Goal: Information Seeking & Learning: Learn about a topic

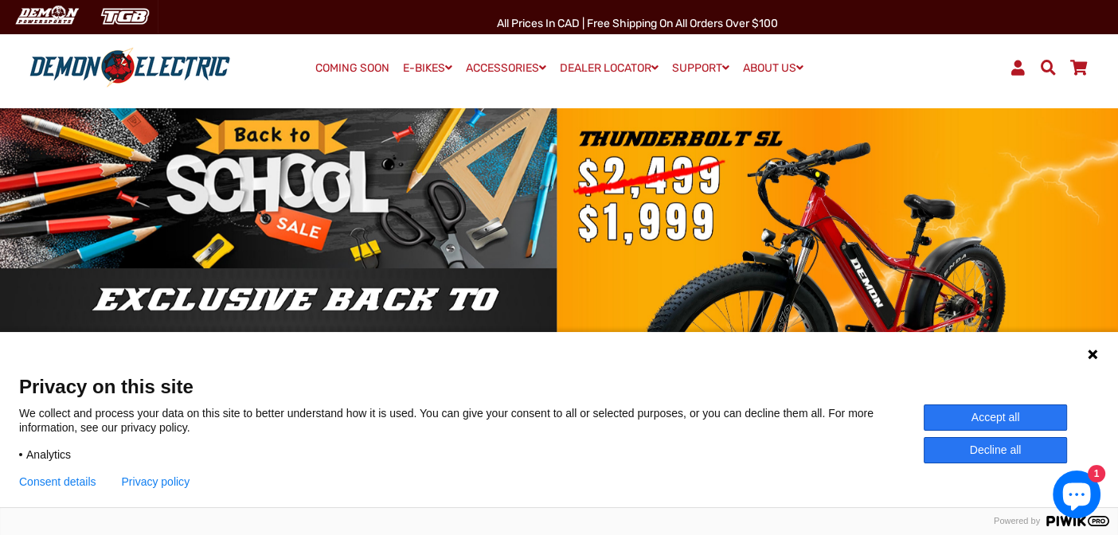
drag, startPoint x: 1000, startPoint y: 421, endPoint x: 1038, endPoint y: 376, distance: 59.3
click at [1001, 419] on button "Accept all" at bounding box center [995, 417] width 143 height 26
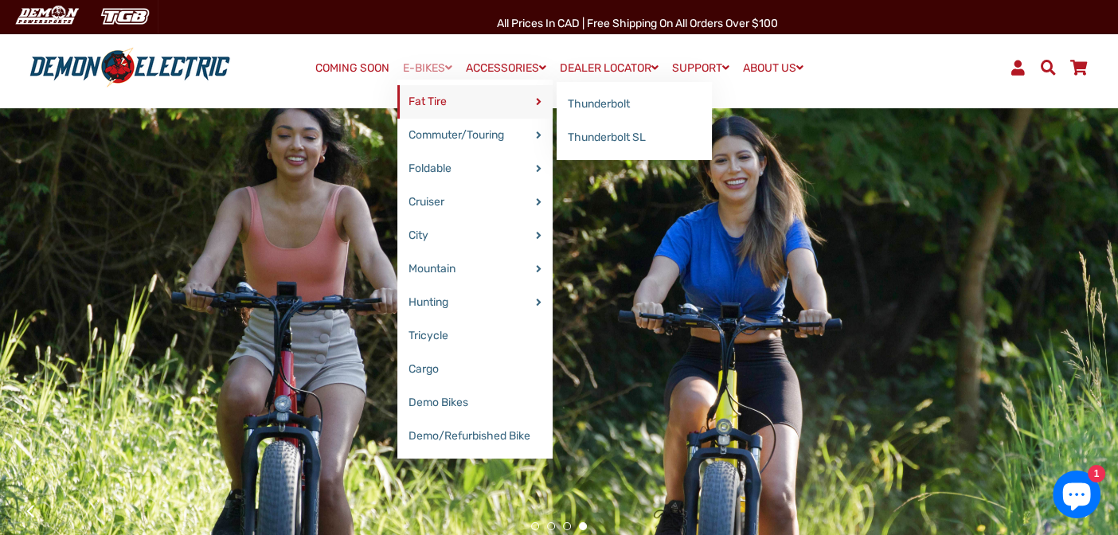
click at [424, 104] on link "Fat Tire" at bounding box center [474, 101] width 155 height 33
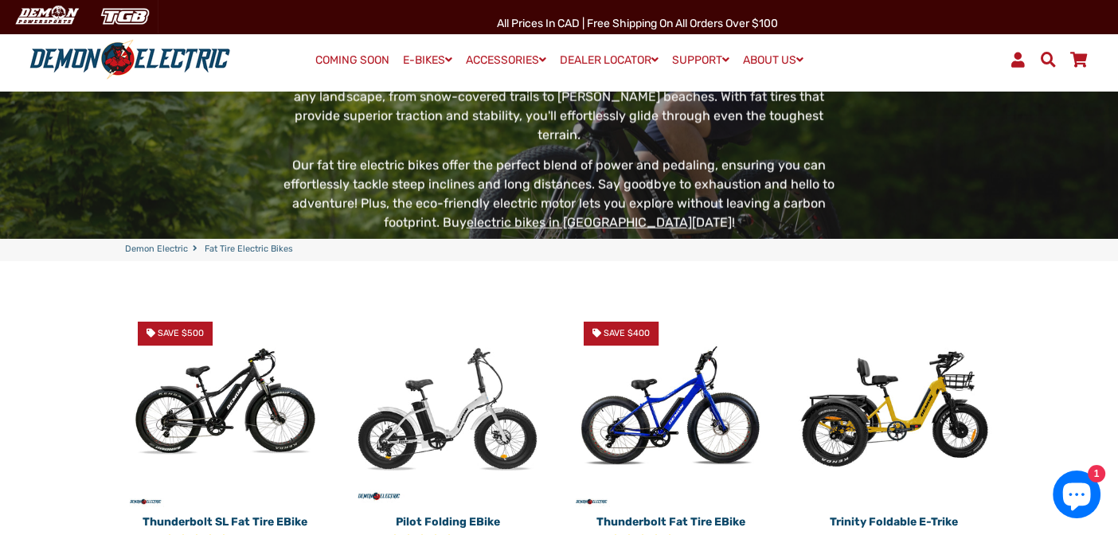
scroll to position [321, 0]
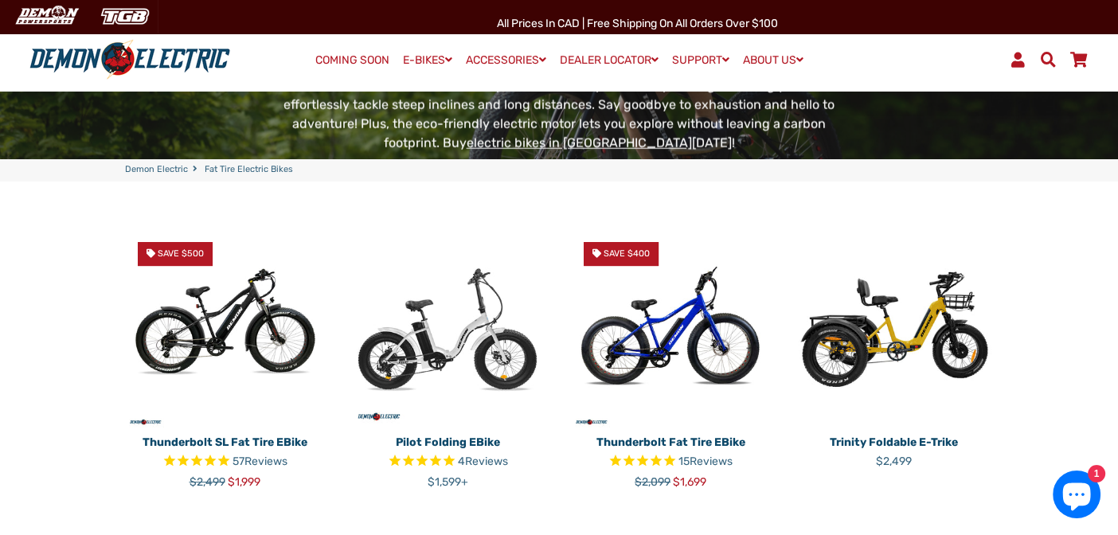
click at [229, 325] on img at bounding box center [224, 328] width 199 height 199
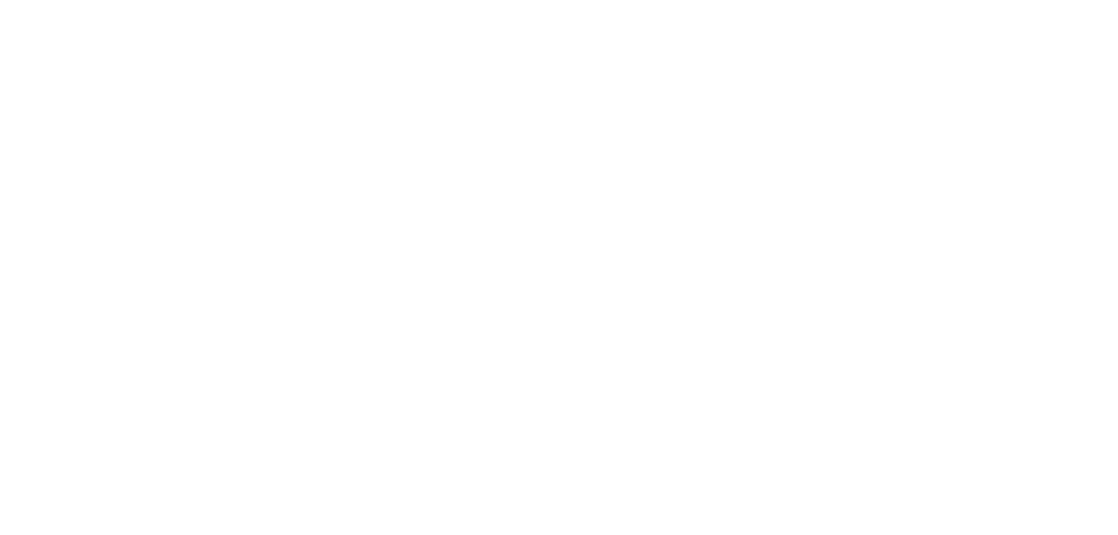
select select "******"
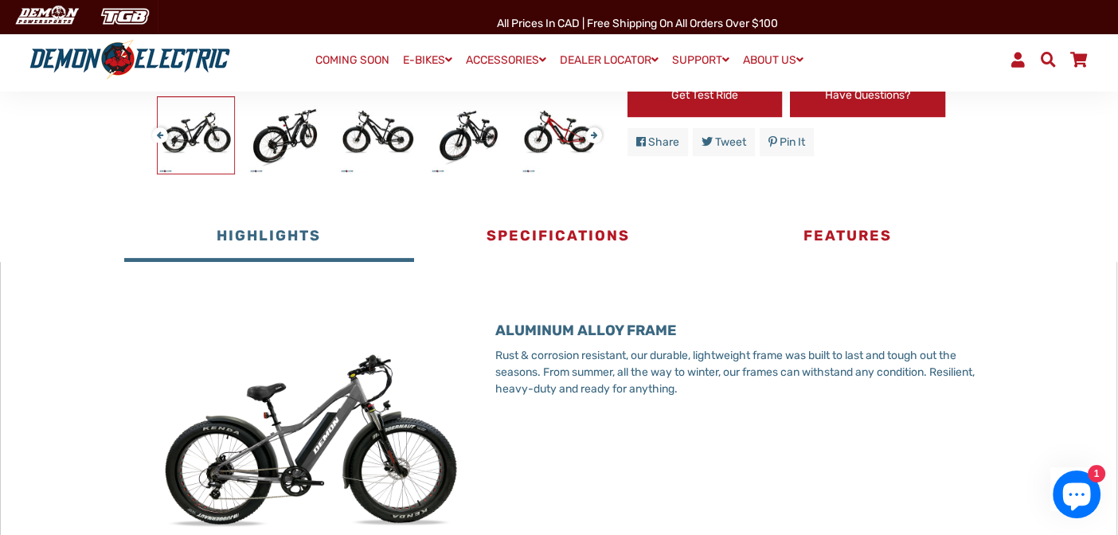
scroll to position [627, 0]
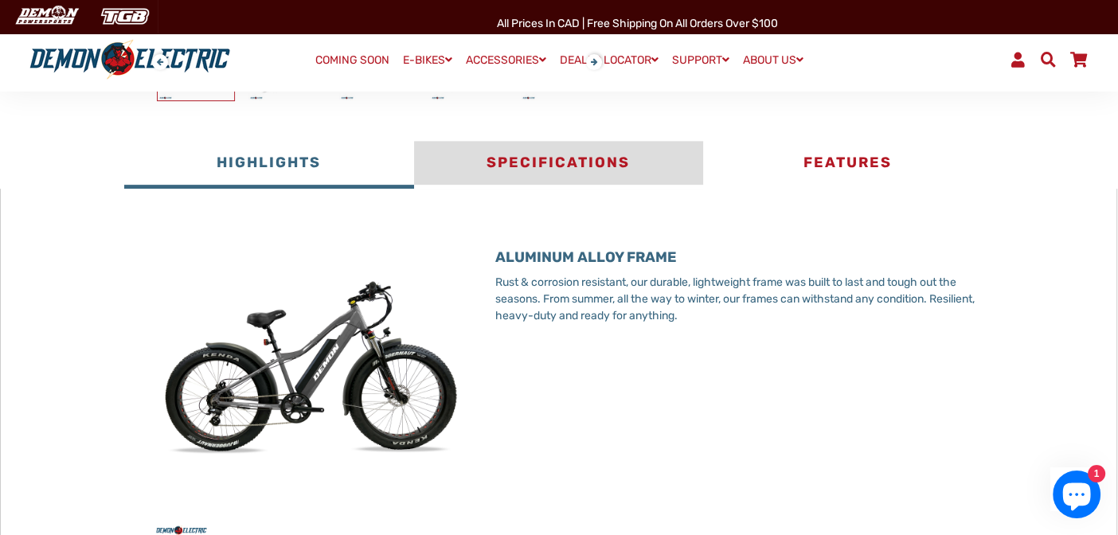
click at [549, 165] on button "Specifications" at bounding box center [558, 165] width 289 height 48
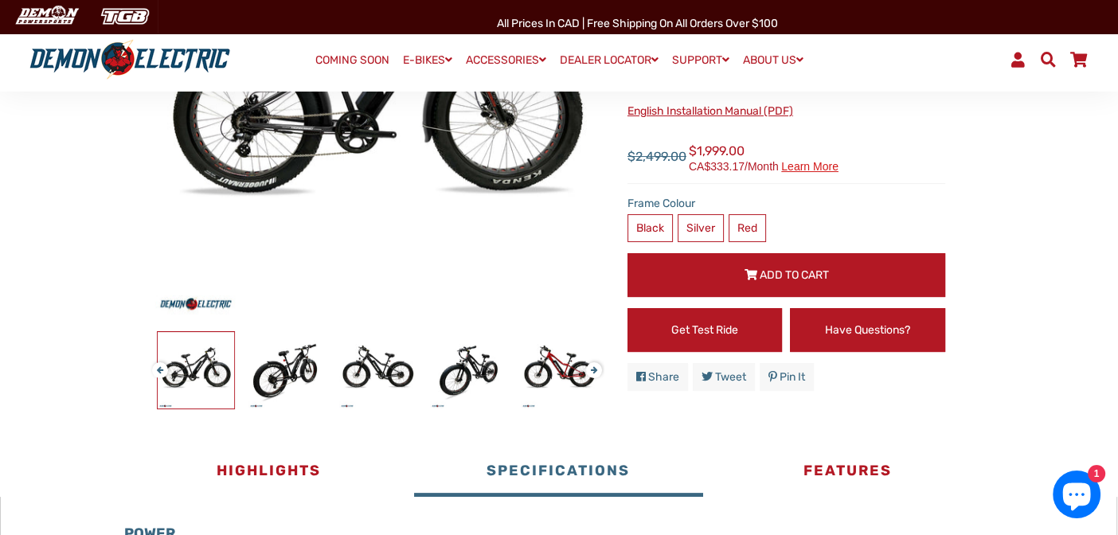
scroll to position [477, 0]
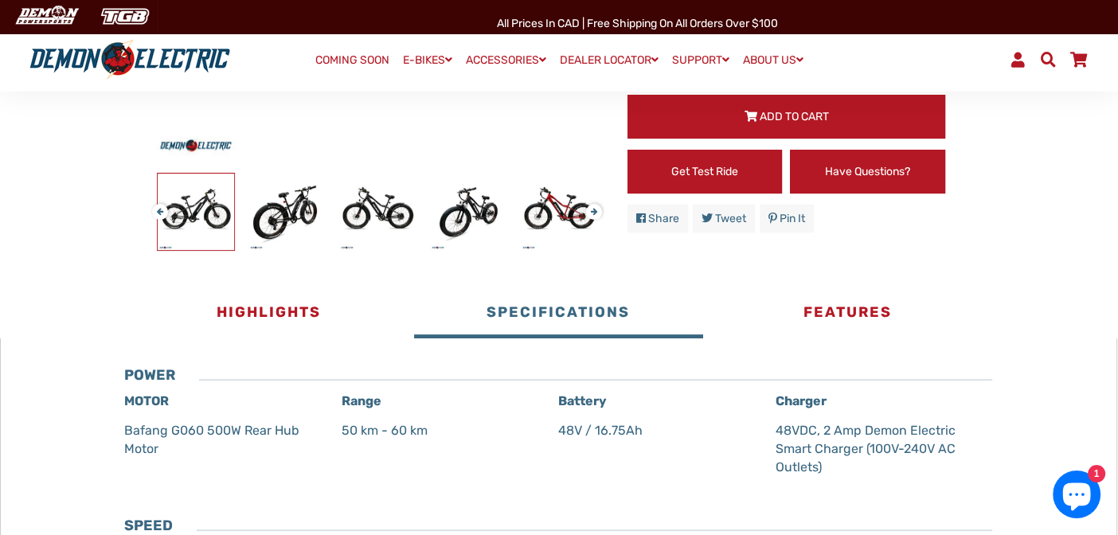
click at [546, 309] on button "Specifications" at bounding box center [558, 315] width 289 height 48
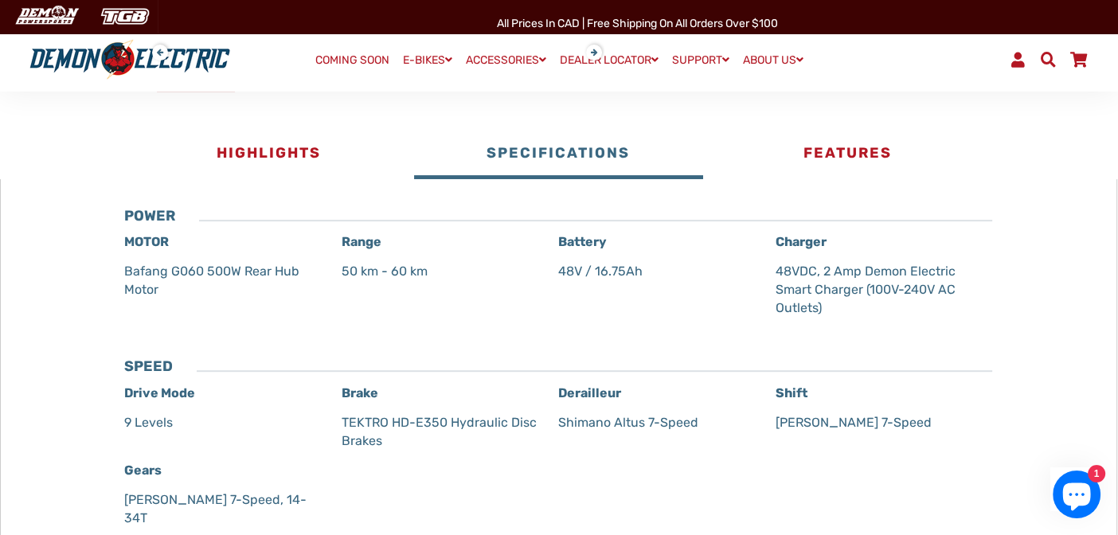
click at [537, 146] on button "Specifications" at bounding box center [558, 155] width 289 height 48
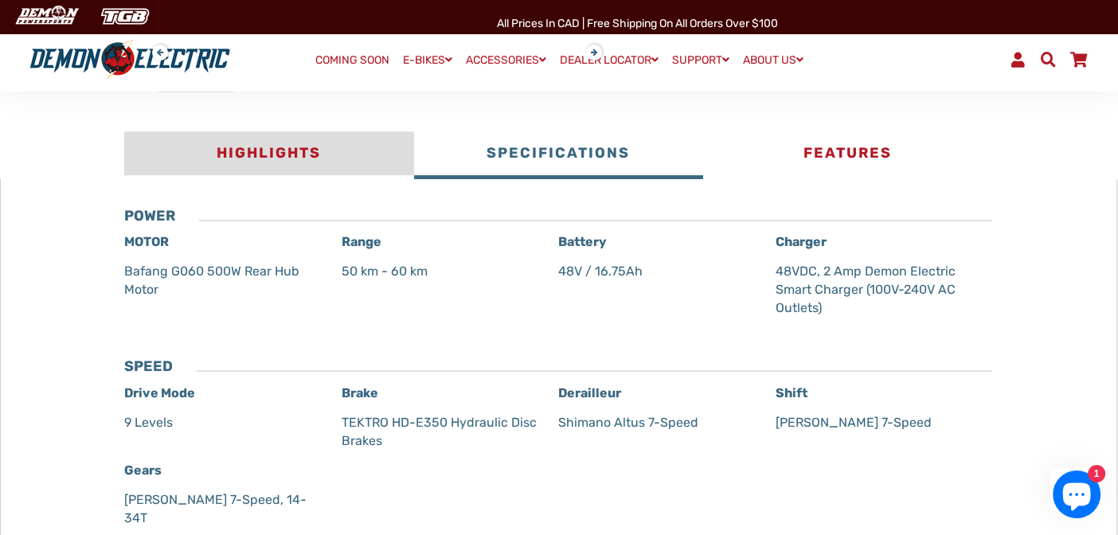
click at [234, 154] on button "Highlights" at bounding box center [268, 155] width 289 height 48
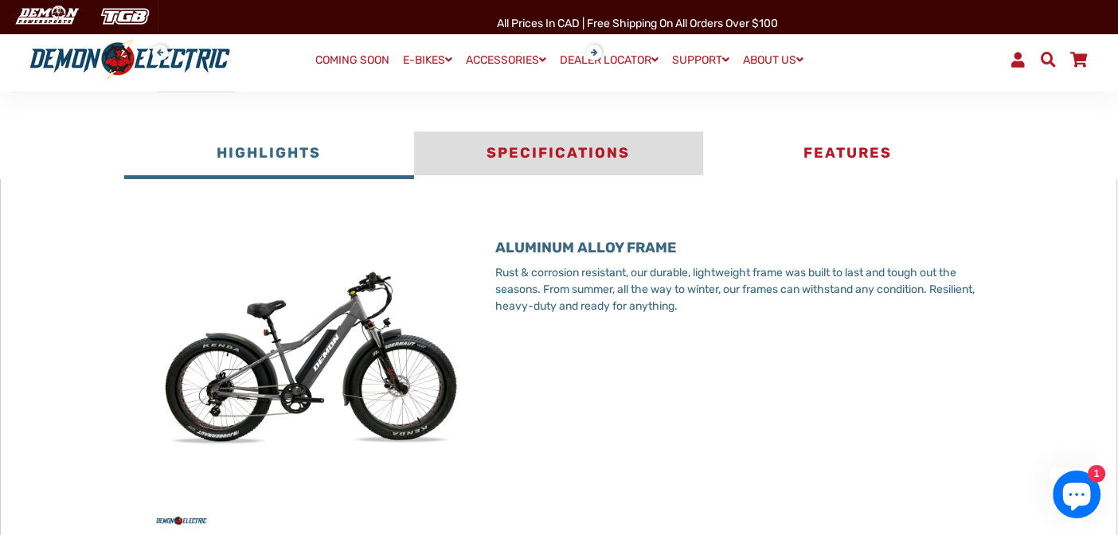
click at [564, 151] on button "Specifications" at bounding box center [558, 155] width 289 height 48
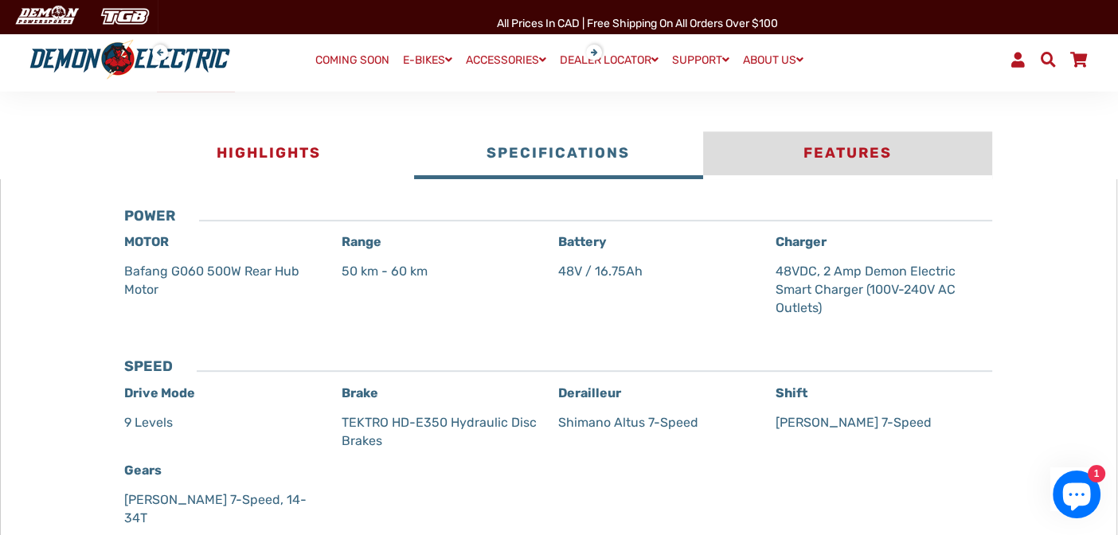
click at [831, 148] on button "Features" at bounding box center [847, 155] width 289 height 48
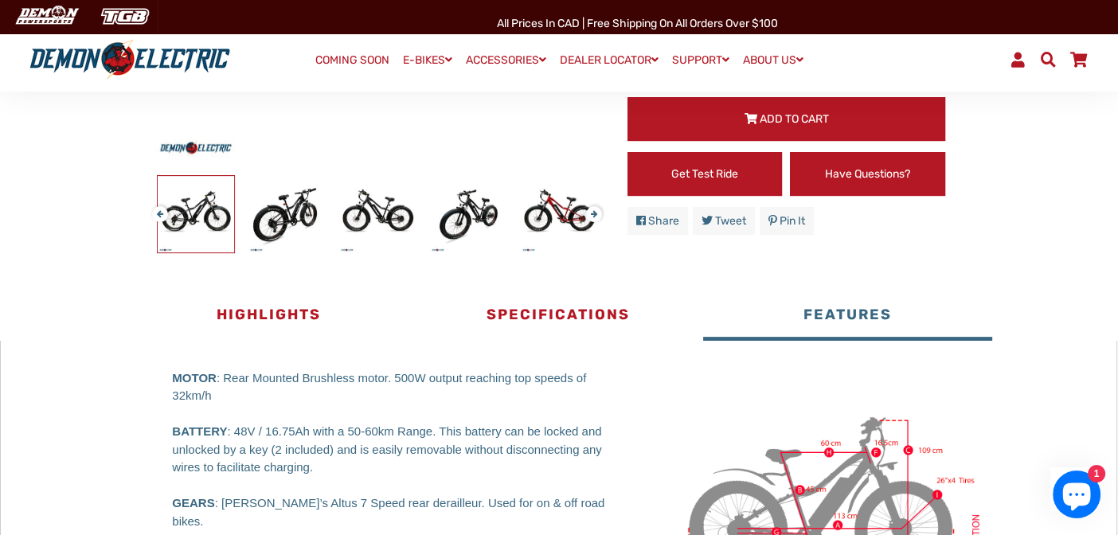
scroll to position [0, 0]
